Goal: Book appointment/travel/reservation

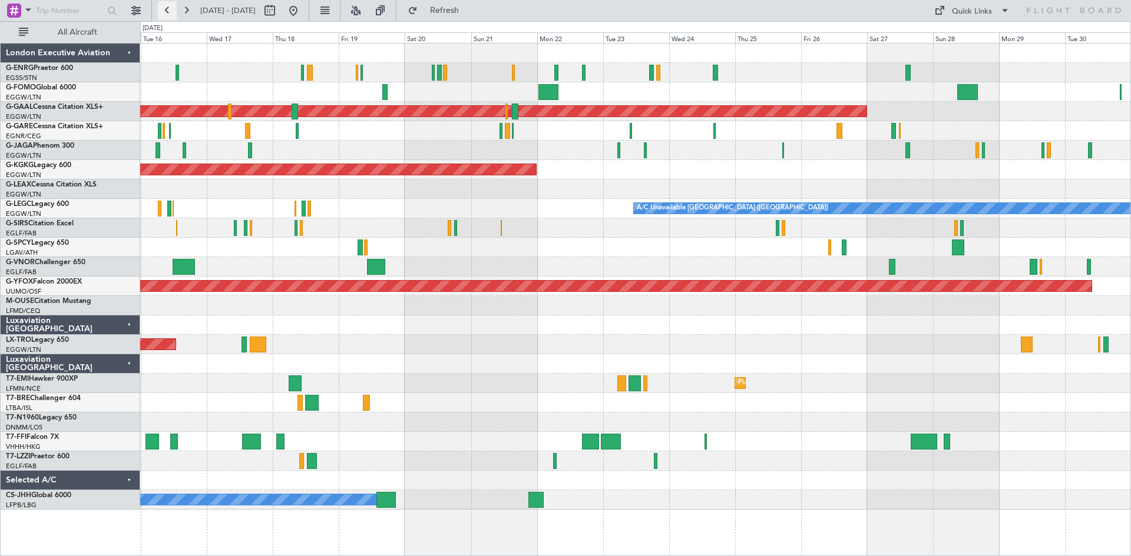
click at [167, 12] on button at bounding box center [167, 10] width 19 height 19
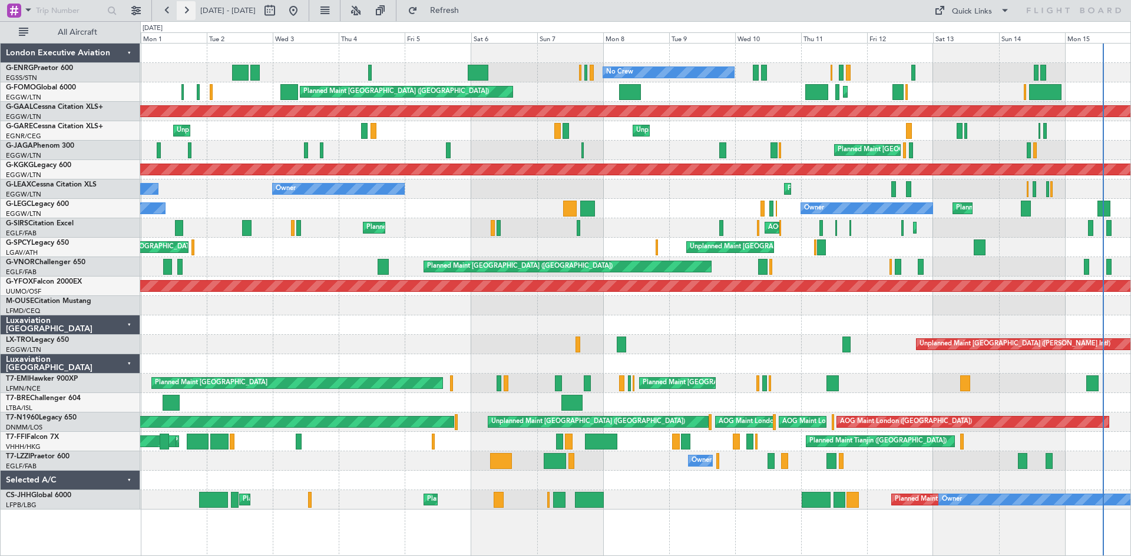
click at [183, 14] on button at bounding box center [186, 10] width 19 height 19
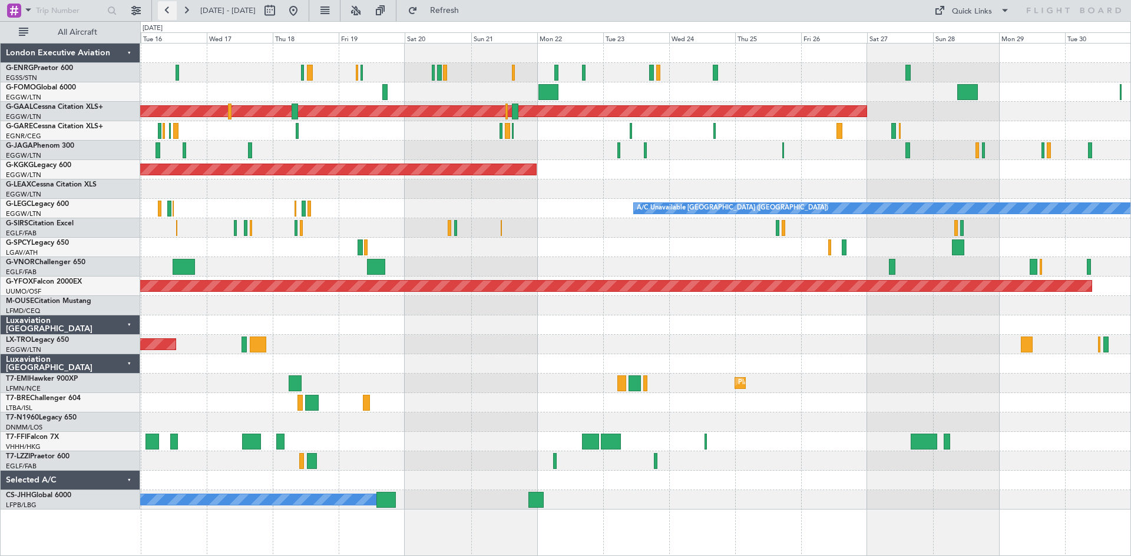
click at [168, 11] on button at bounding box center [167, 10] width 19 height 19
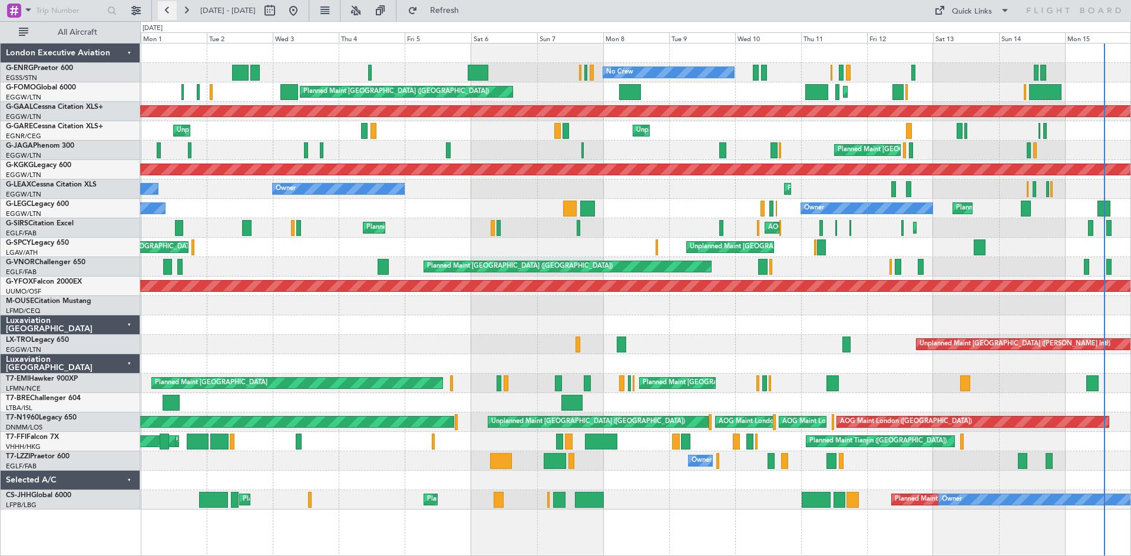
click at [165, 12] on button at bounding box center [167, 10] width 19 height 19
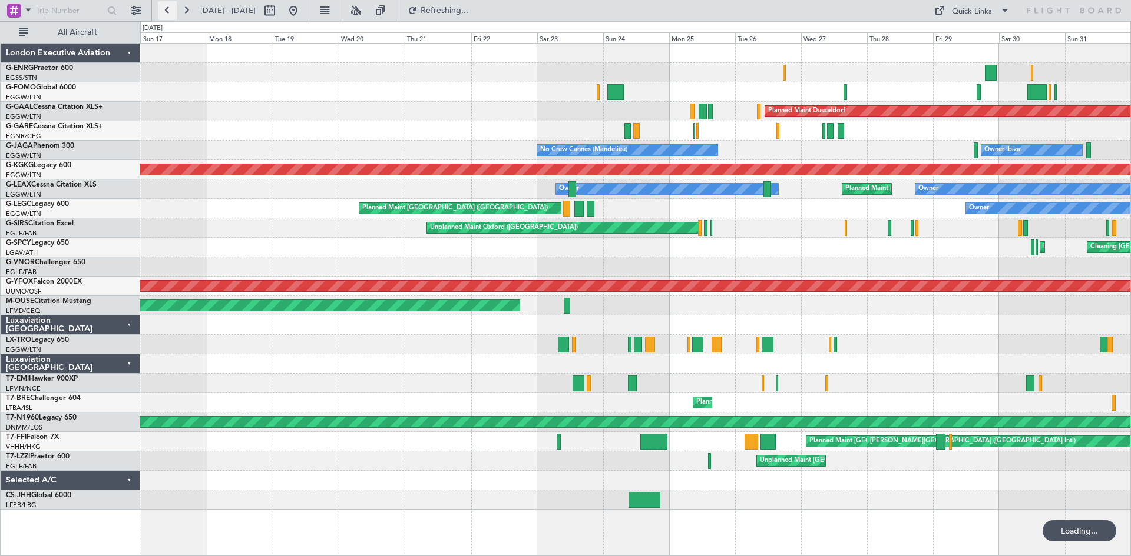
click at [165, 12] on button at bounding box center [167, 10] width 19 height 19
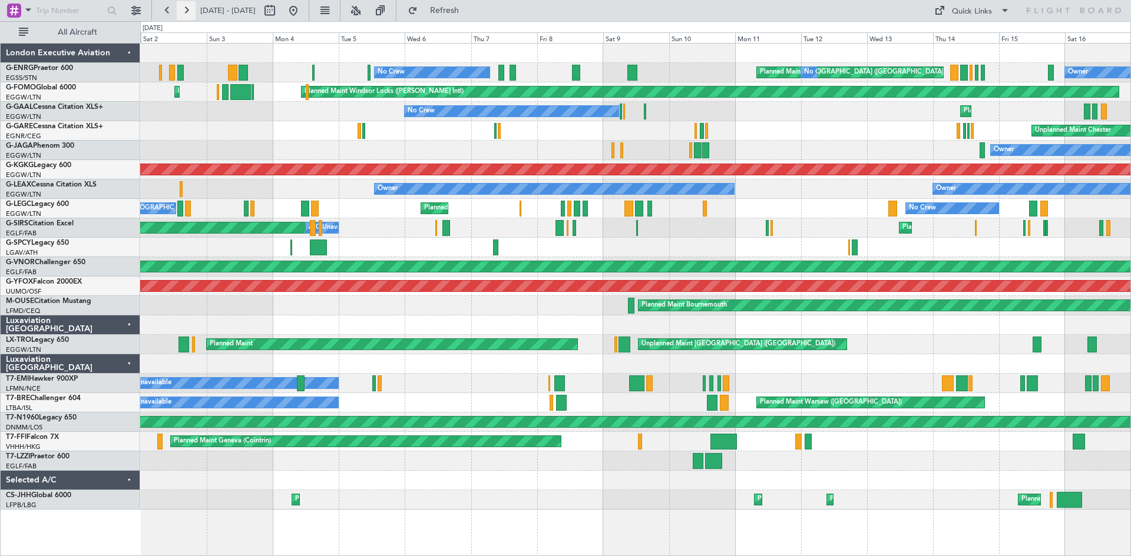
click at [186, 13] on button at bounding box center [186, 10] width 19 height 19
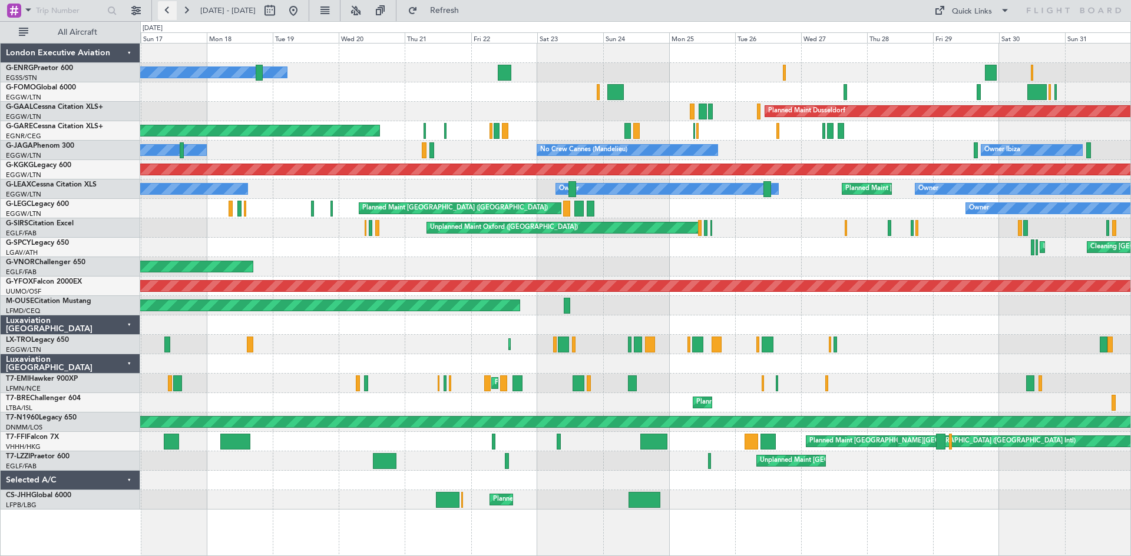
click at [168, 5] on button at bounding box center [167, 10] width 19 height 19
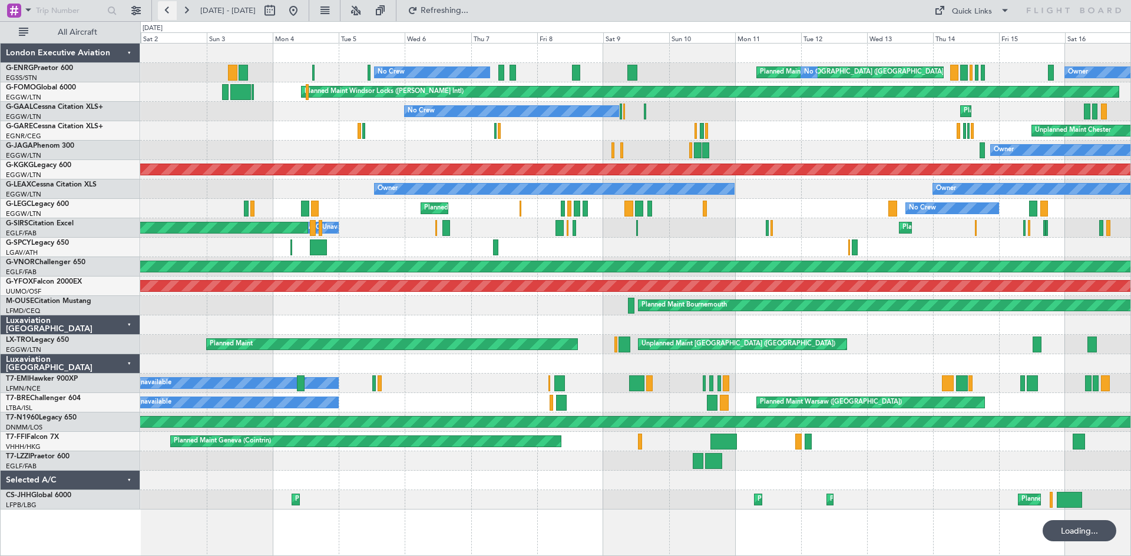
click at [168, 9] on button at bounding box center [167, 10] width 19 height 19
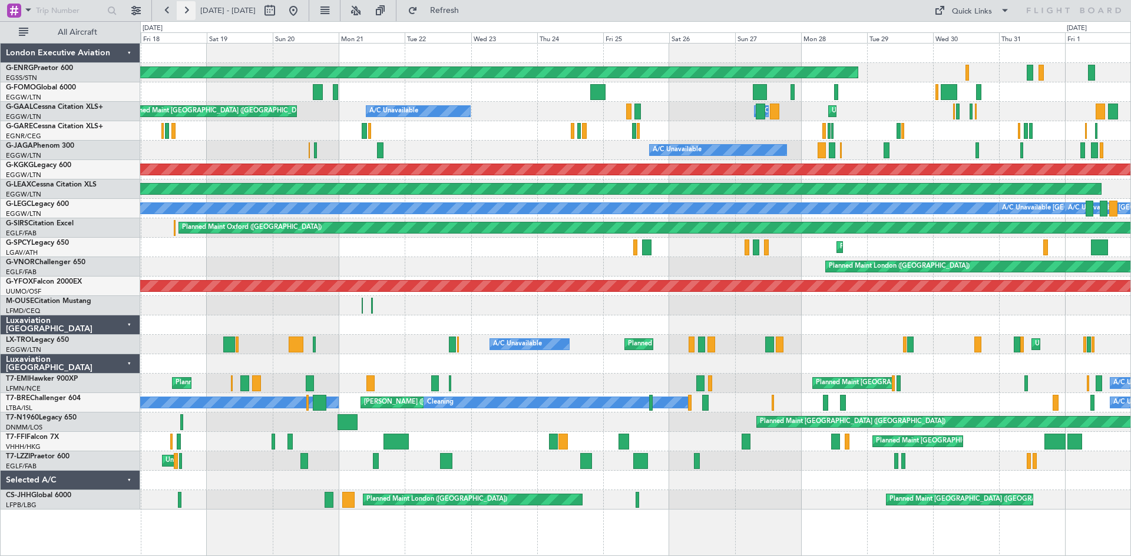
click at [183, 11] on button at bounding box center [186, 10] width 19 height 19
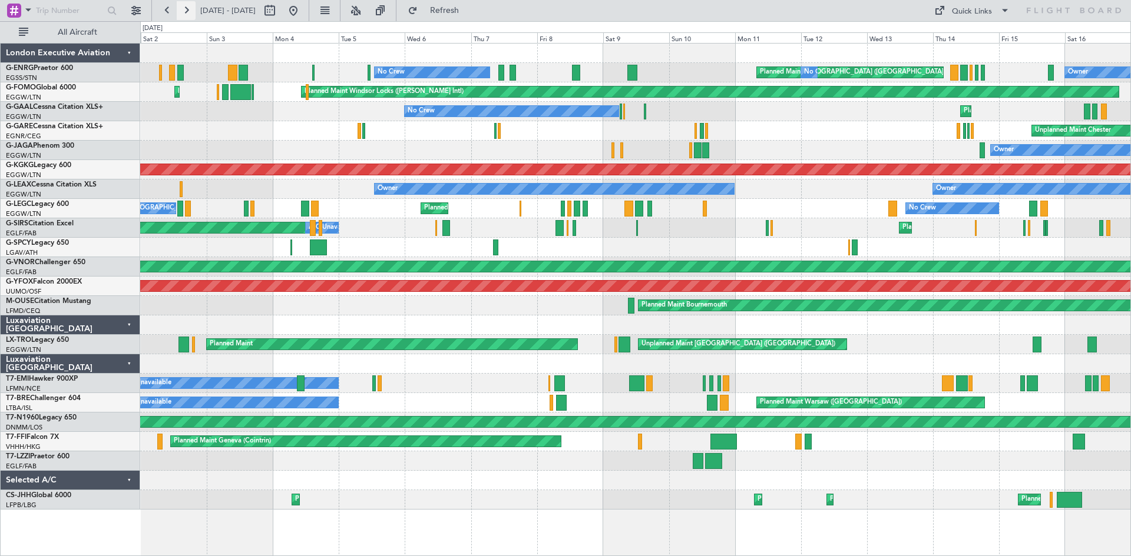
click at [183, 12] on button at bounding box center [186, 10] width 19 height 19
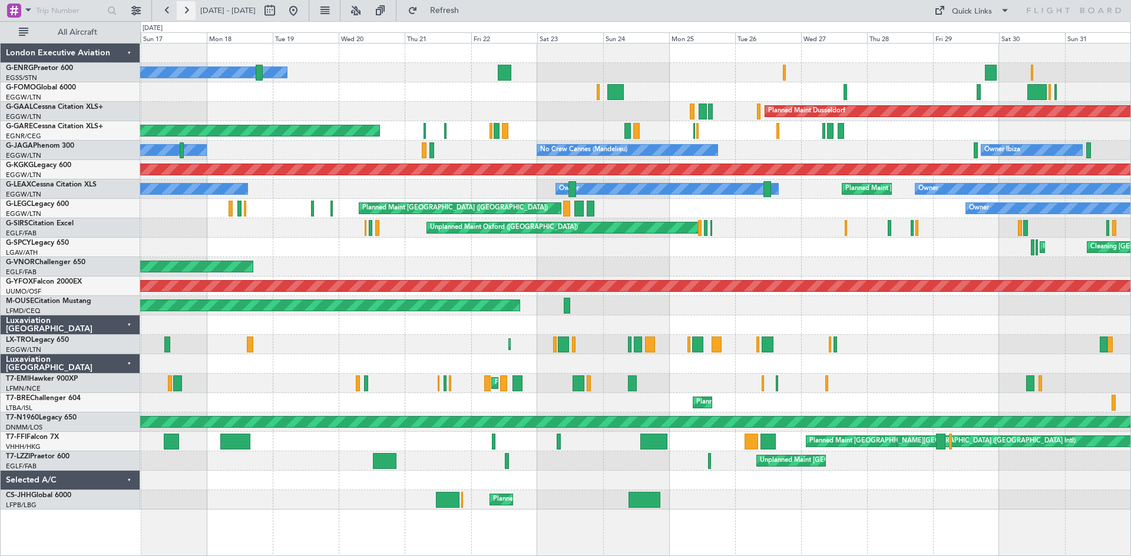
click at [185, 13] on button at bounding box center [186, 10] width 19 height 19
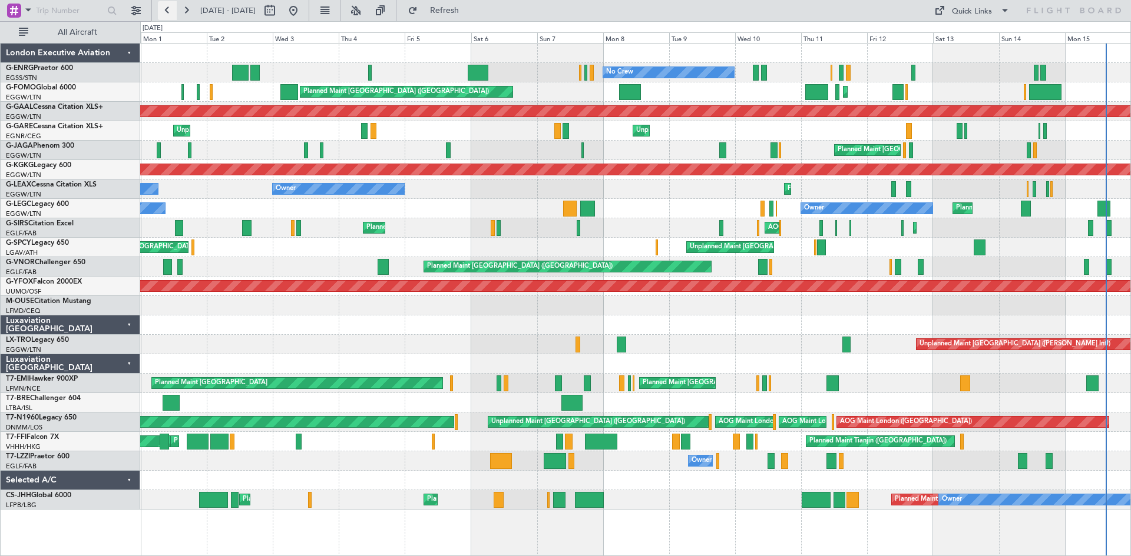
click at [167, 11] on button at bounding box center [167, 10] width 19 height 19
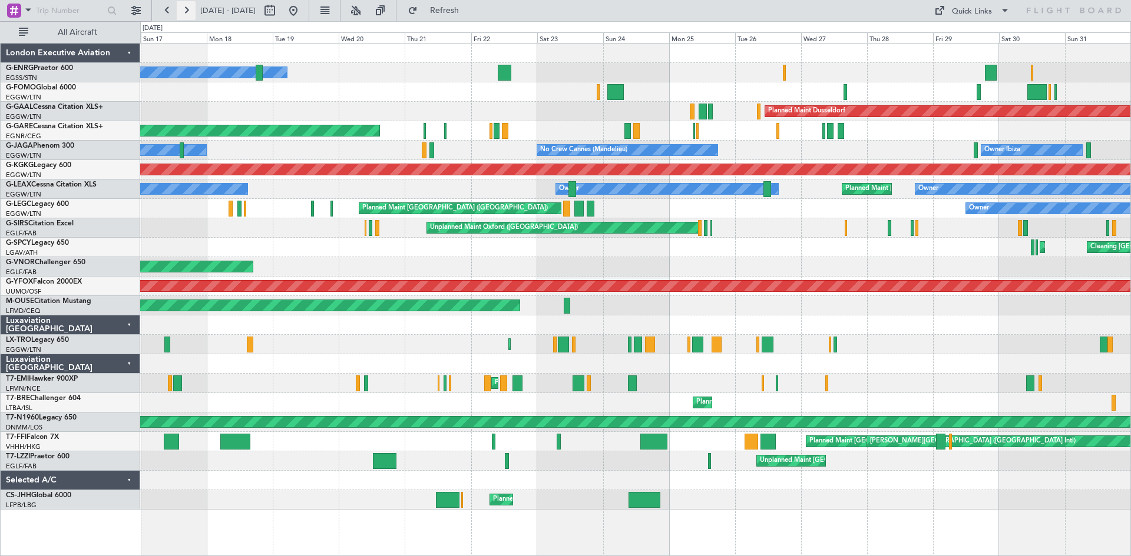
click at [180, 11] on button at bounding box center [186, 10] width 19 height 19
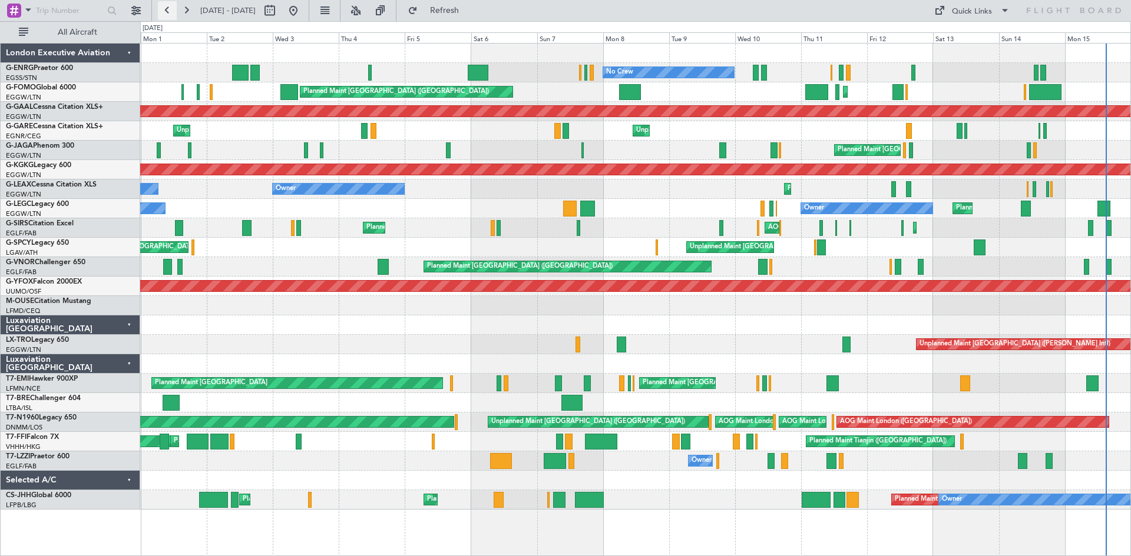
click at [173, 3] on button at bounding box center [167, 10] width 19 height 19
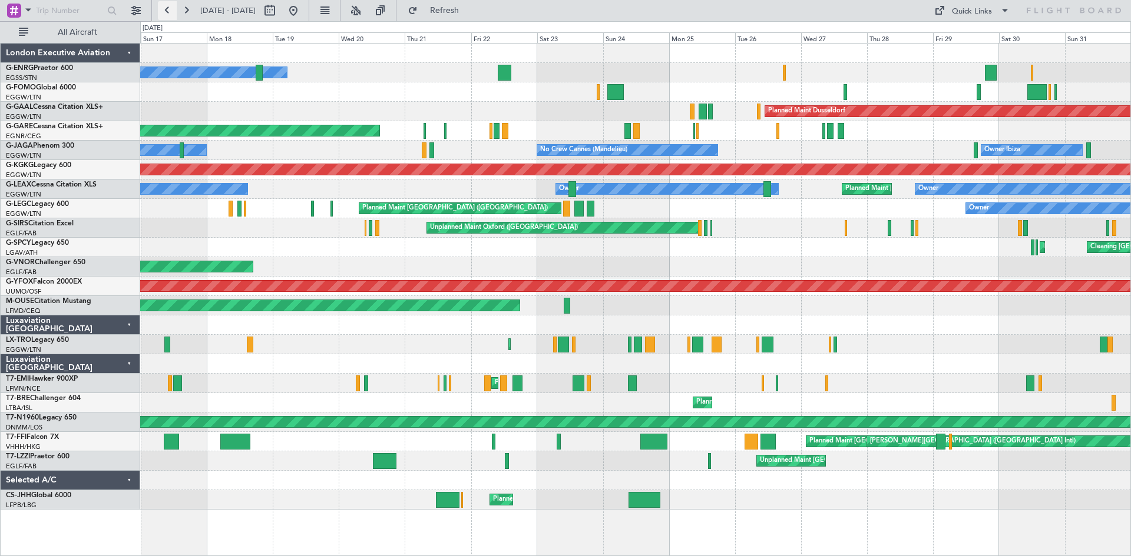
click at [170, 12] on button at bounding box center [167, 10] width 19 height 19
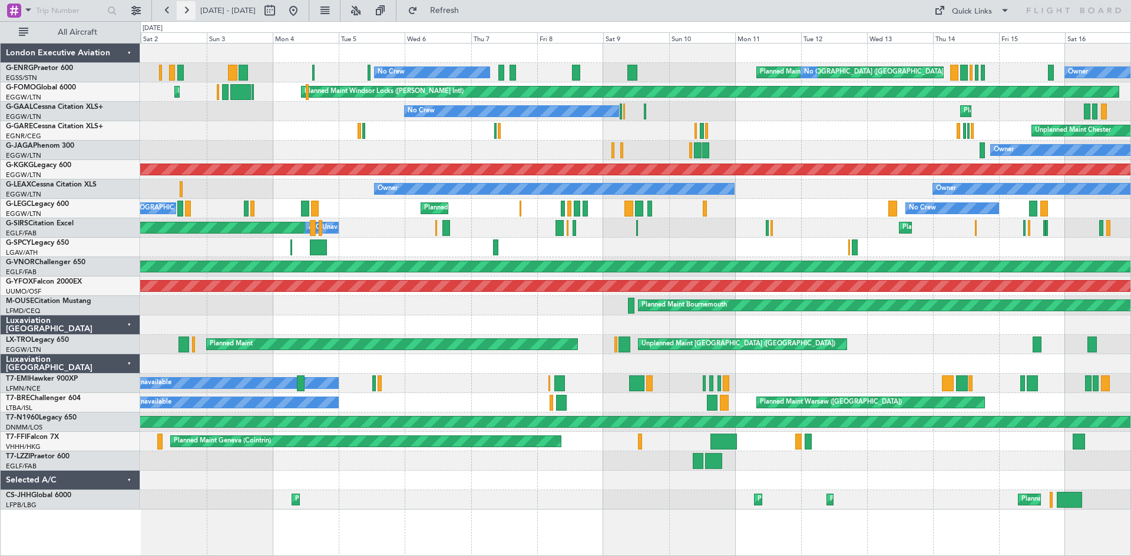
click at [185, 9] on button at bounding box center [186, 10] width 19 height 19
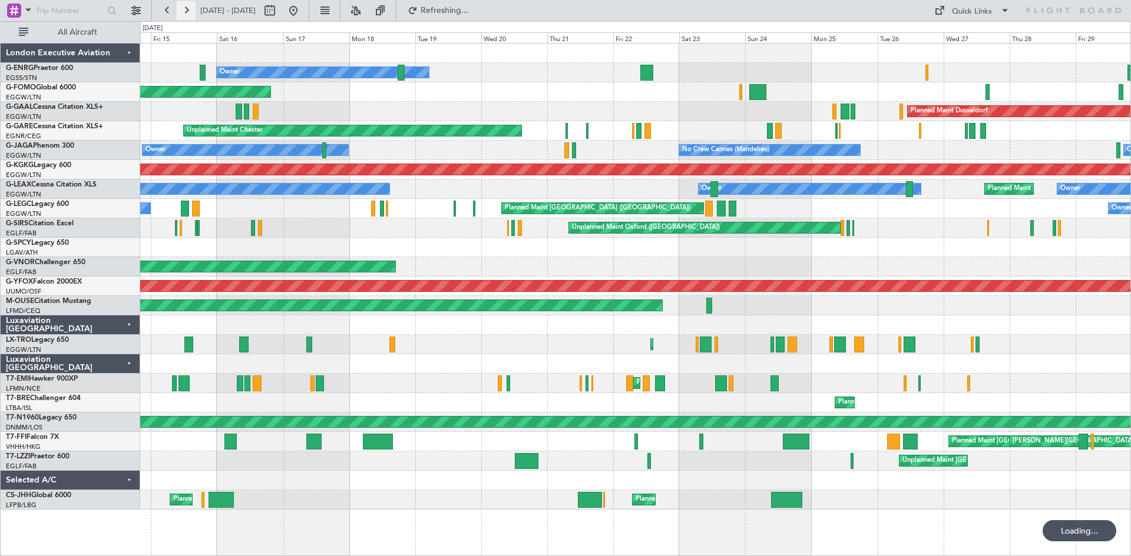
click at [185, 9] on button at bounding box center [186, 10] width 19 height 19
